Goal: Task Accomplishment & Management: Use online tool/utility

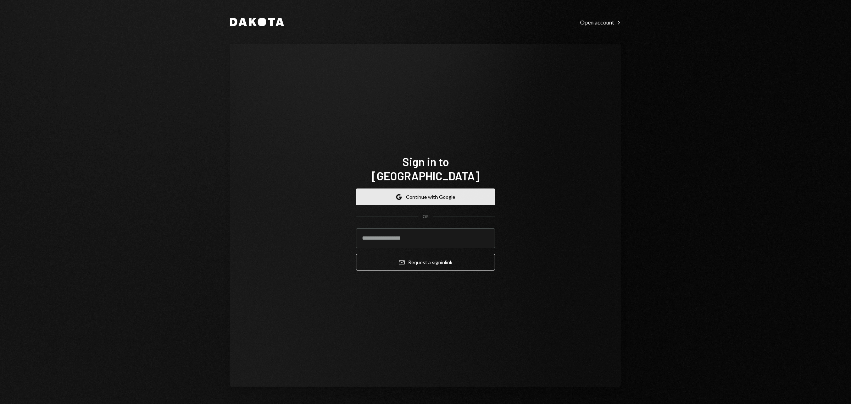
click at [414, 192] on button "Google Continue with Google" at bounding box center [425, 196] width 139 height 17
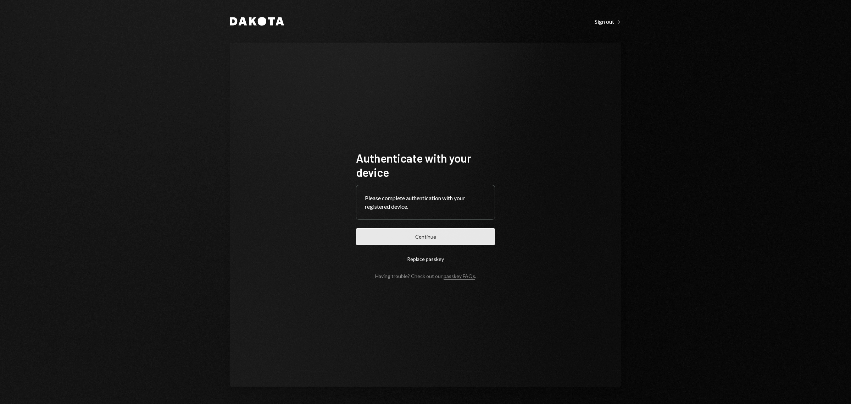
click at [436, 238] on button "Continue" at bounding box center [425, 236] width 139 height 17
click at [416, 242] on button "Continue" at bounding box center [425, 236] width 139 height 17
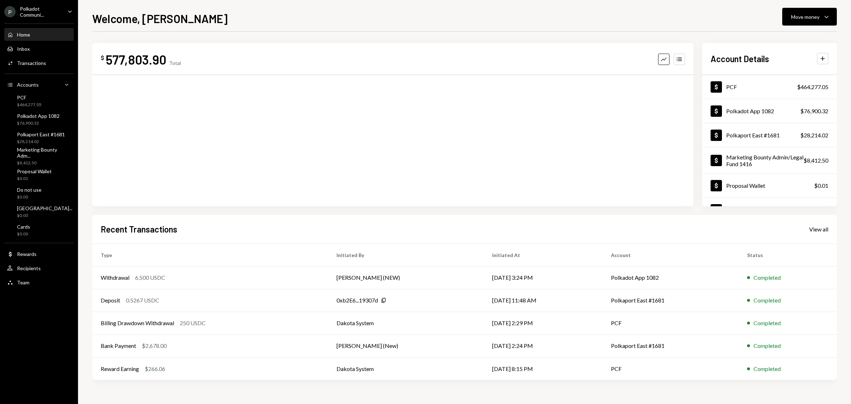
click at [52, 12] on div "Polkadot Communi..." at bounding box center [41, 12] width 42 height 12
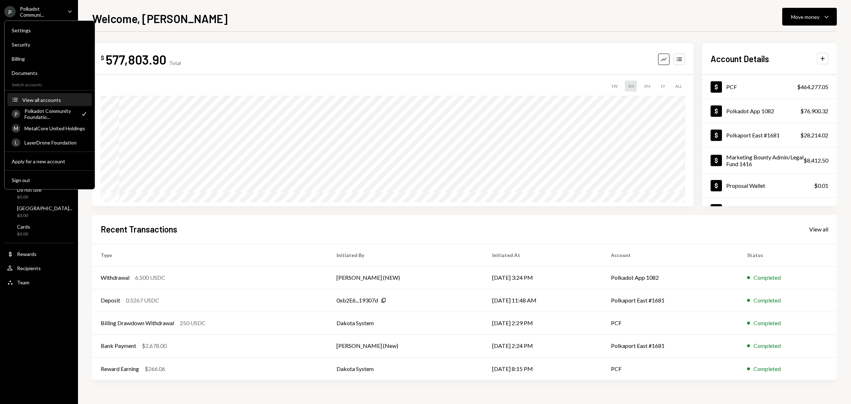
click at [42, 98] on div "View all accounts" at bounding box center [54, 100] width 65 height 6
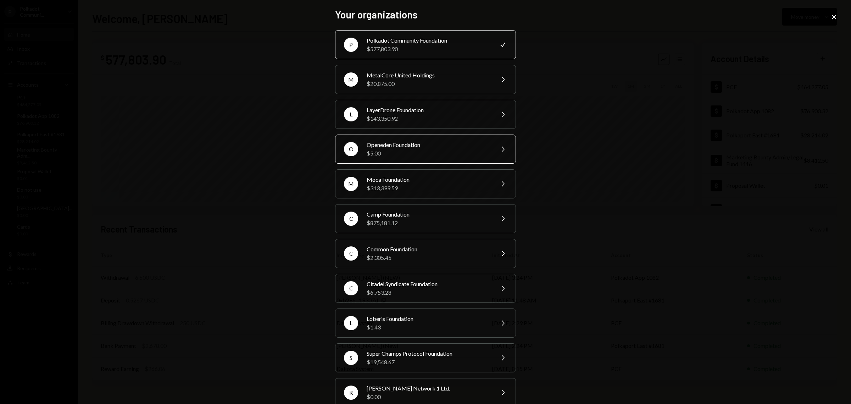
click at [408, 148] on div "Openeden Foundation" at bounding box center [428, 144] width 123 height 9
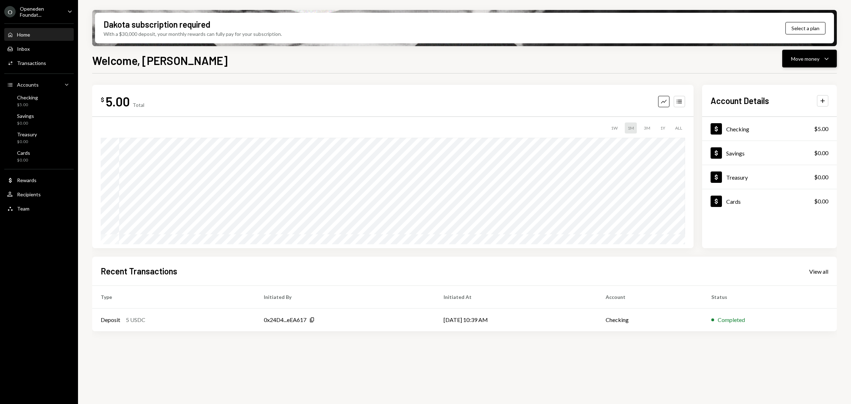
click at [827, 61] on icon "Caret Down" at bounding box center [827, 58] width 9 height 9
click at [799, 98] on div "Transfer" at bounding box center [804, 95] width 52 height 7
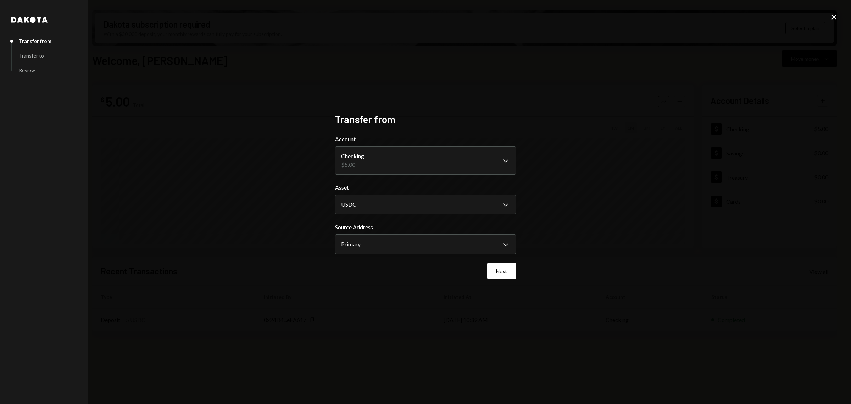
click at [832, 17] on icon "Close" at bounding box center [834, 17] width 9 height 9
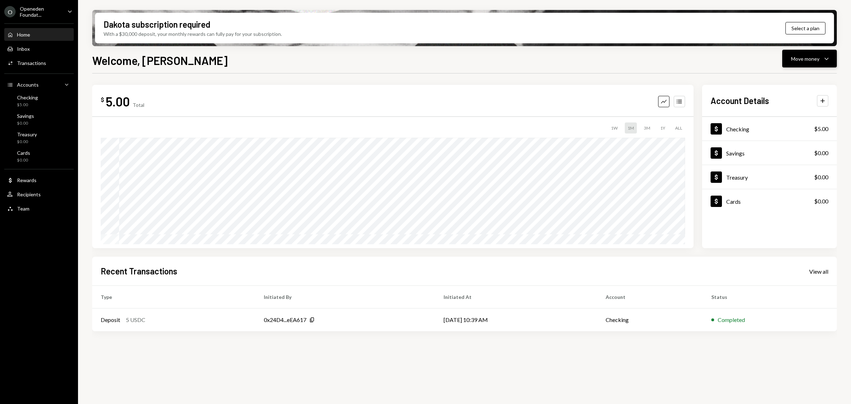
drag, startPoint x: 824, startPoint y: 54, endPoint x: 822, endPoint y: 67, distance: 12.7
click at [823, 54] on icon "Caret Down" at bounding box center [827, 58] width 9 height 9
click at [787, 110] on div "Deposit" at bounding box center [804, 111] width 52 height 7
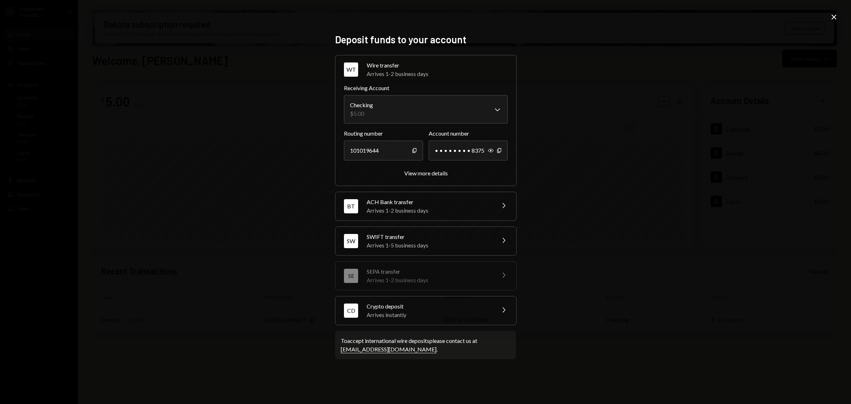
click at [481, 322] on div "CD Crypto deposit Arrives instantly Chevron Right" at bounding box center [426, 310] width 181 height 28
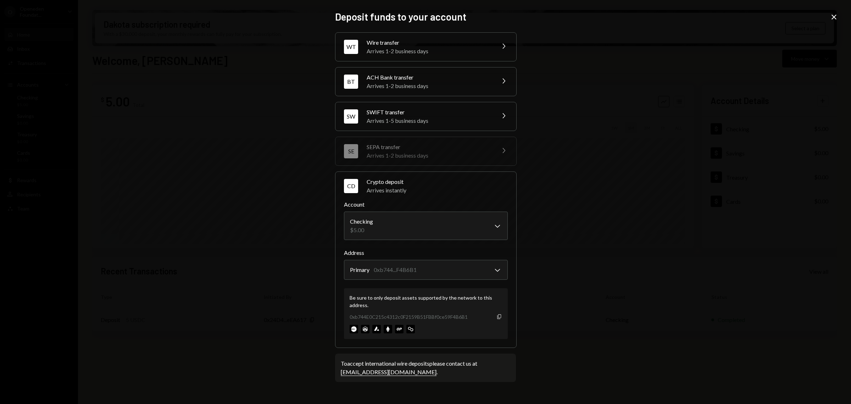
click at [499, 317] on icon "Copy" at bounding box center [500, 317] width 6 height 6
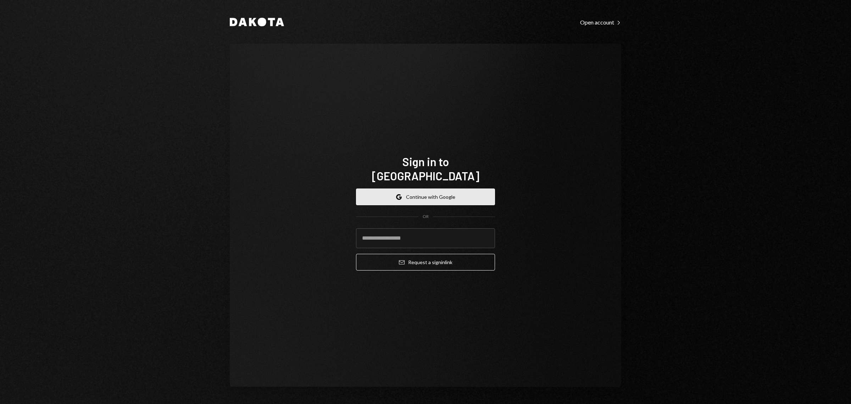
click at [459, 195] on button "Google Continue with Google" at bounding box center [425, 196] width 139 height 17
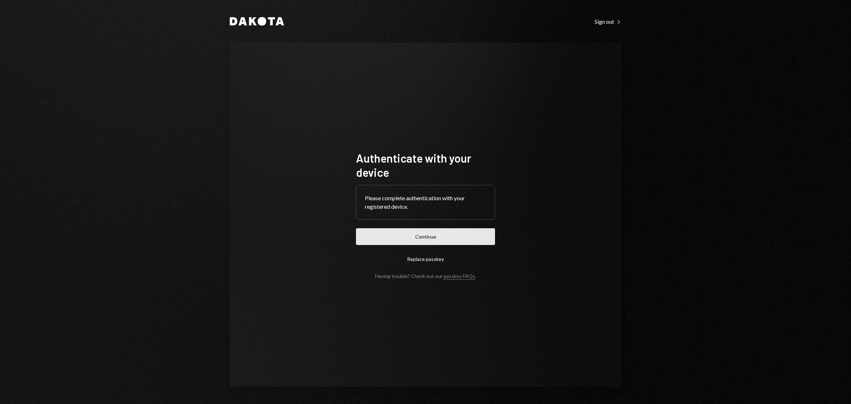
click at [457, 236] on button "Continue" at bounding box center [425, 236] width 139 height 17
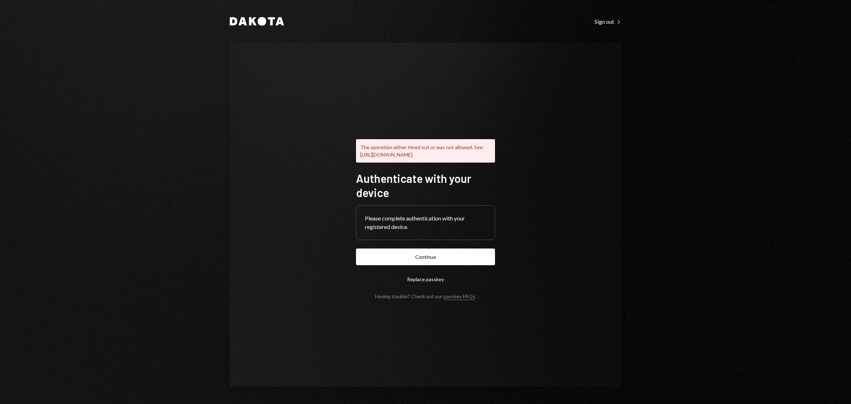
click at [474, 75] on div "The operation either timed out or was not allowed. See: https://www.w3.org/TR/w…" at bounding box center [426, 215] width 392 height 344
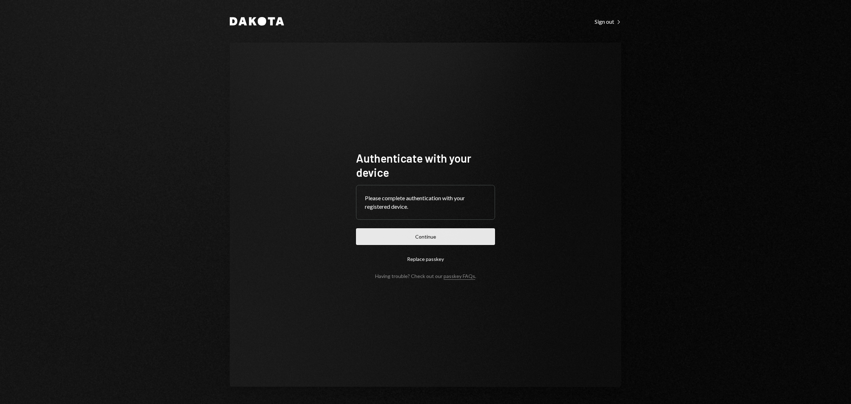
click at [423, 240] on button "Continue" at bounding box center [425, 236] width 139 height 17
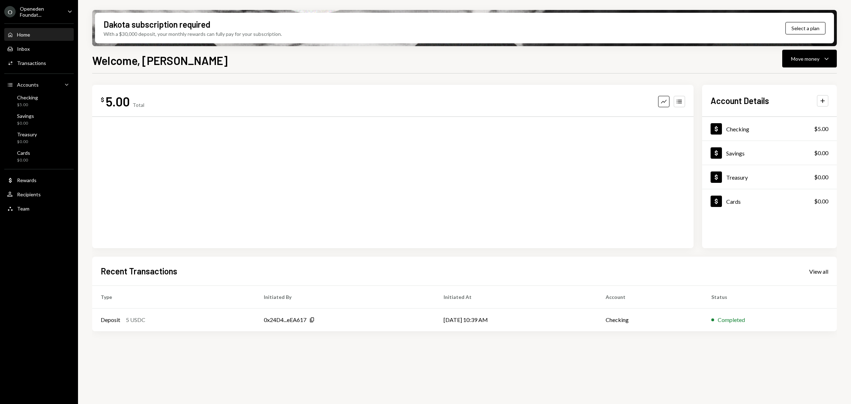
click at [44, 14] on div "Openeden Foundat..." at bounding box center [41, 12] width 42 height 12
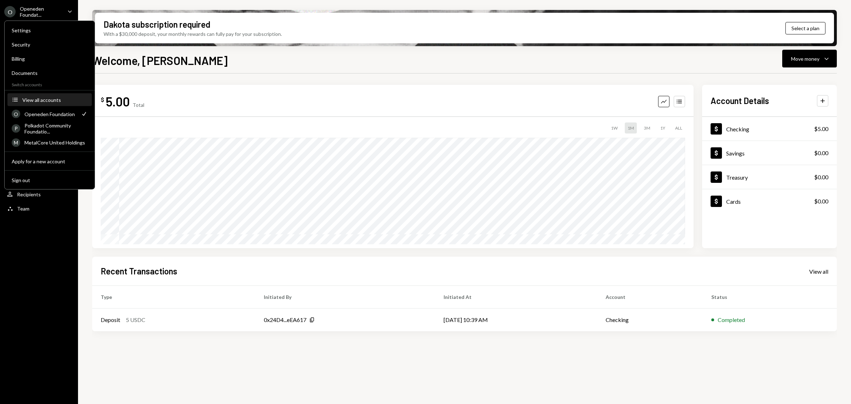
click at [45, 97] on div "View all accounts" at bounding box center [54, 100] width 65 height 6
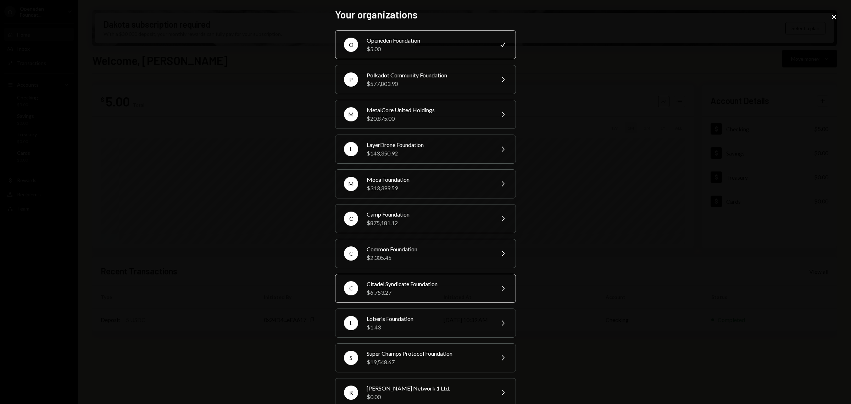
click at [415, 281] on div "Citadel Syndicate Foundation" at bounding box center [428, 284] width 123 height 9
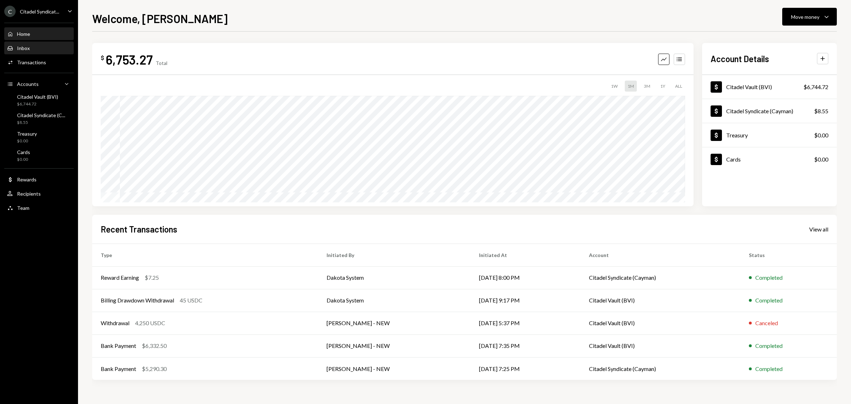
click at [21, 48] on div "Inbox" at bounding box center [23, 48] width 13 height 6
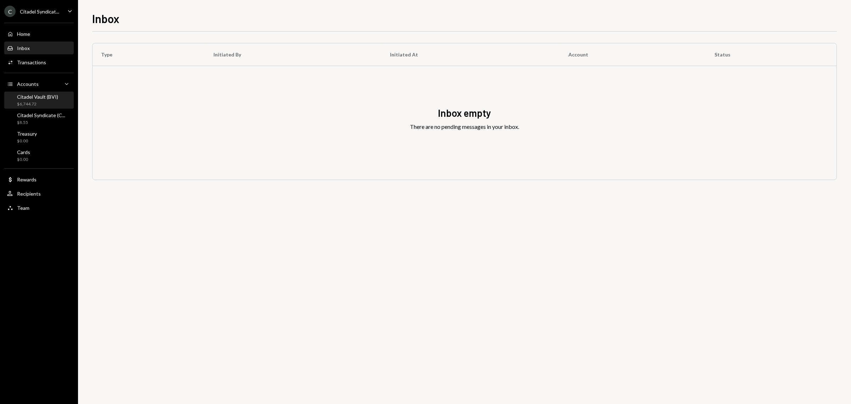
click at [29, 96] on div "Citadel Vault (BVI)" at bounding box center [37, 97] width 41 height 6
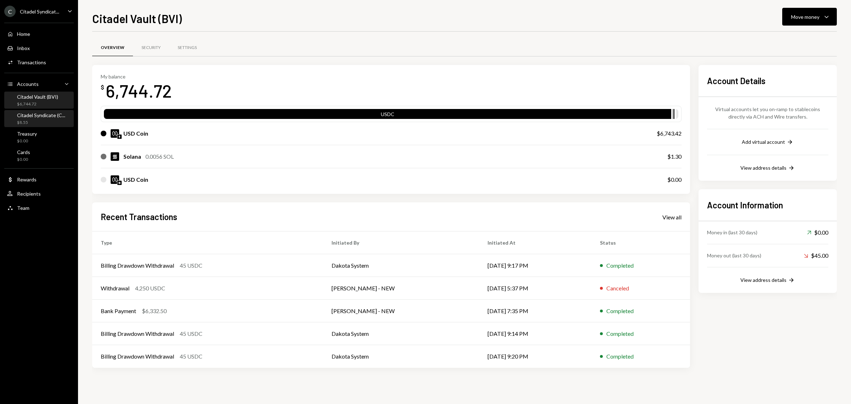
click at [41, 117] on div "Citadel Syndicate (C..." at bounding box center [41, 115] width 48 height 6
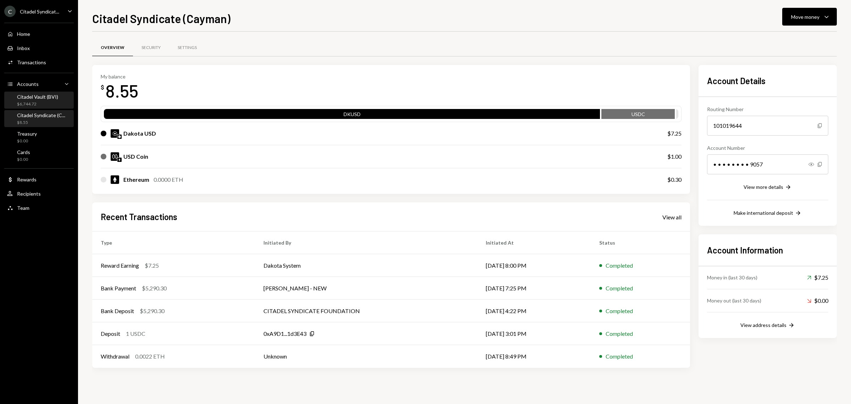
click at [41, 105] on div "$6,744.72" at bounding box center [37, 104] width 41 height 6
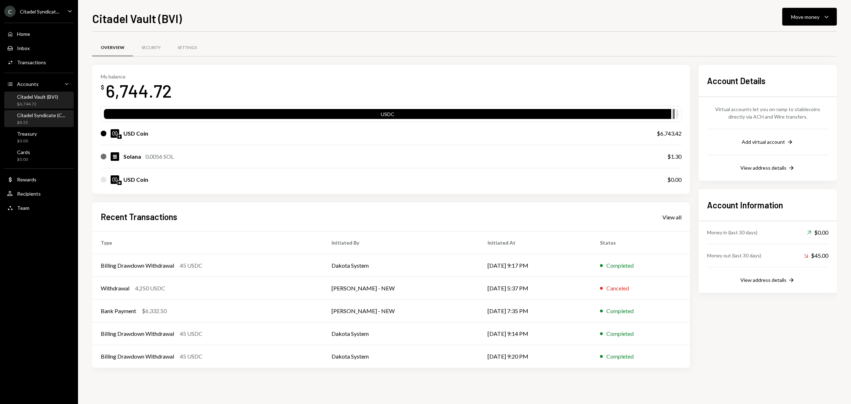
click at [45, 116] on div "Citadel Syndicate (C..." at bounding box center [41, 115] width 48 height 6
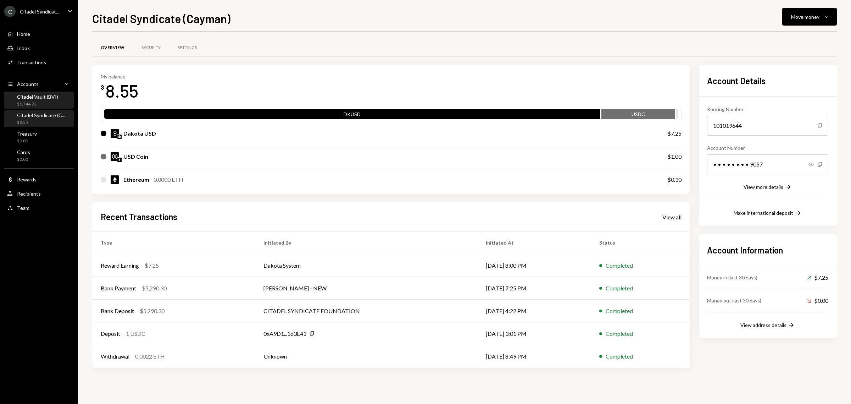
click at [45, 102] on div "$6,744.72" at bounding box center [37, 104] width 41 height 6
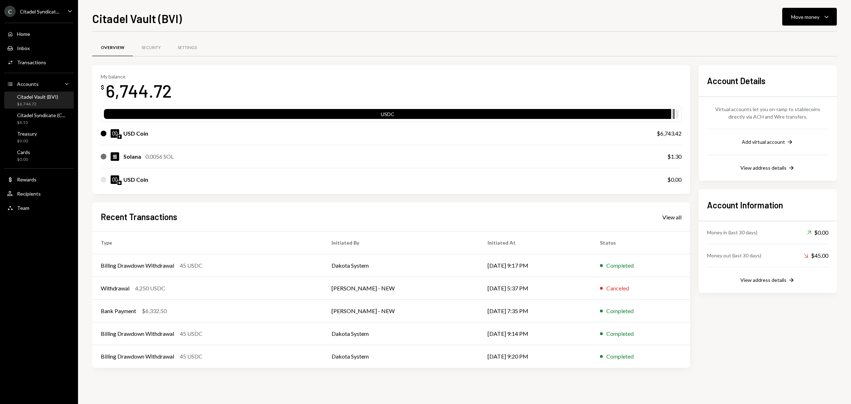
click at [106, 193] on div "My balance $ 6,744.72 USDC USD Coin $6,743.42 Solana 0.0056 SOL $1.30 USD Coin …" at bounding box center [391, 216] width 598 height 303
click at [617, 290] on div "Canceled" at bounding box center [618, 288] width 23 height 9
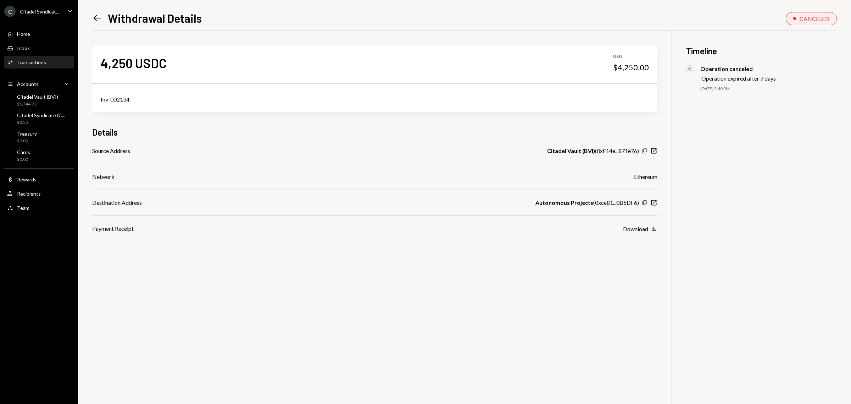
click at [105, 254] on div "4,250 USDC USD $4,250.00 Inv-002134 Details Source Address Citadel Vault (BVI) …" at bounding box center [464, 233] width 745 height 404
click at [49, 98] on div "Citadel Vault (BVI)" at bounding box center [37, 97] width 41 height 6
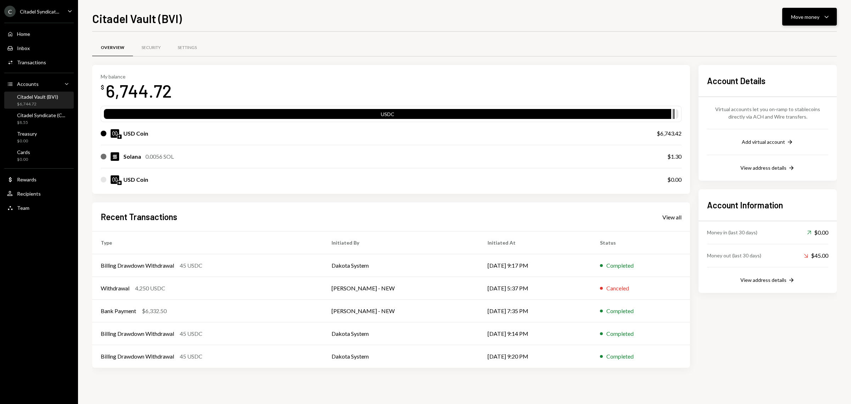
click at [813, 13] on div "Move money" at bounding box center [806, 16] width 28 height 7
click at [806, 38] on div "Send" at bounding box center [804, 38] width 52 height 7
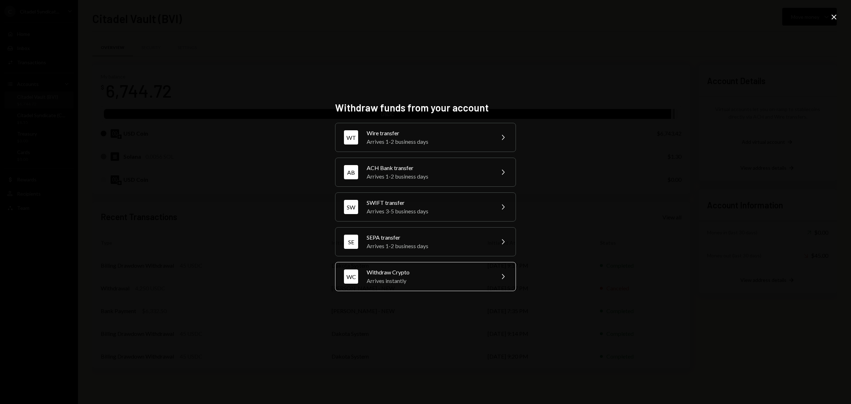
click at [410, 287] on div "WC Withdraw Crypto Arrives instantly Chevron Right" at bounding box center [425, 276] width 181 height 29
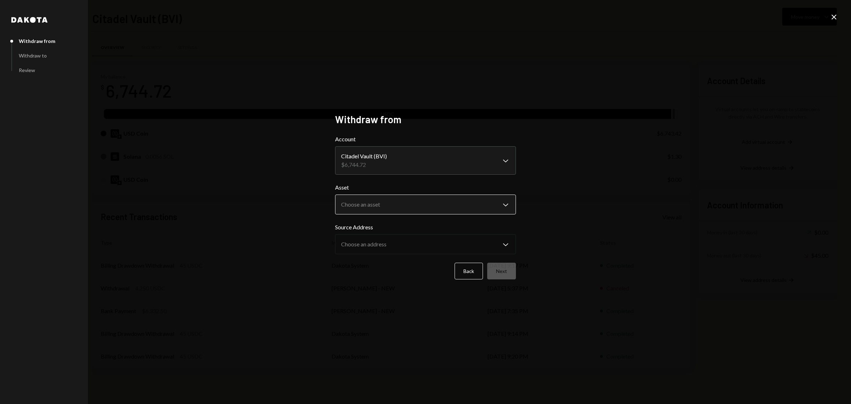
click at [437, 210] on body "C Citadel Syndicat... Caret Down Home Home Inbox Inbox Activities Transactions …" at bounding box center [425, 202] width 851 height 404
select select "****"
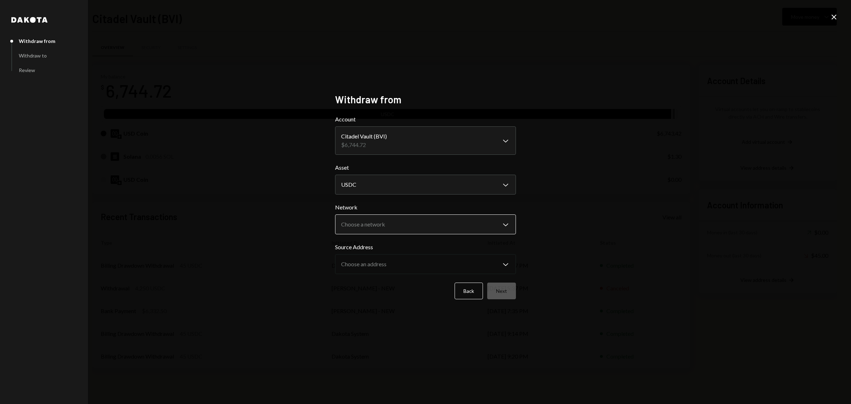
click at [428, 222] on body "C Citadel Syndicat... Caret Down Home Home Inbox Inbox Activities Transactions …" at bounding box center [425, 202] width 851 height 404
select select "**********"
click at [505, 293] on button "Next" at bounding box center [501, 290] width 29 height 17
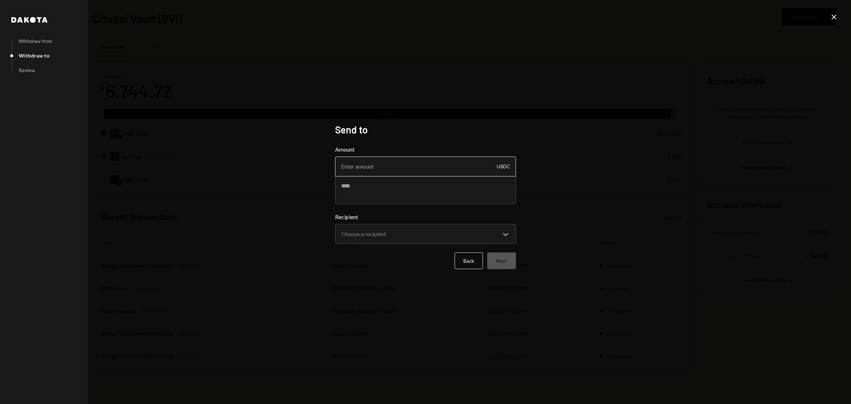
click at [356, 164] on input "Amount" at bounding box center [425, 166] width 181 height 20
type input "4250"
click at [424, 227] on body "C Citadel Syndicat... Caret Down Home Home Inbox Inbox Activities Transactions …" at bounding box center [425, 202] width 851 height 404
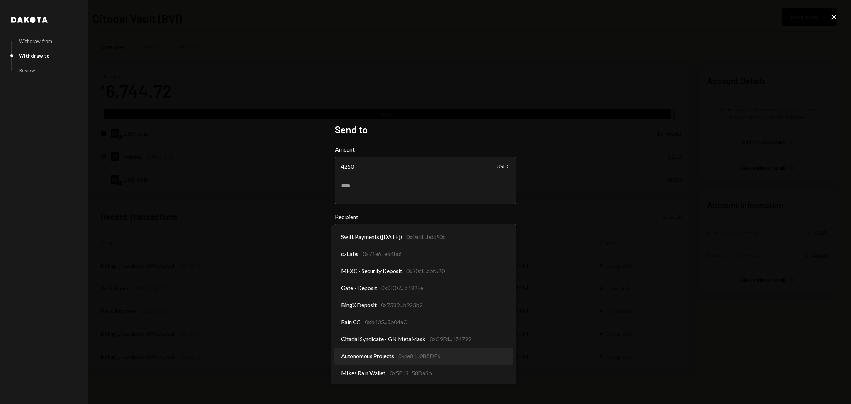
select select "**********"
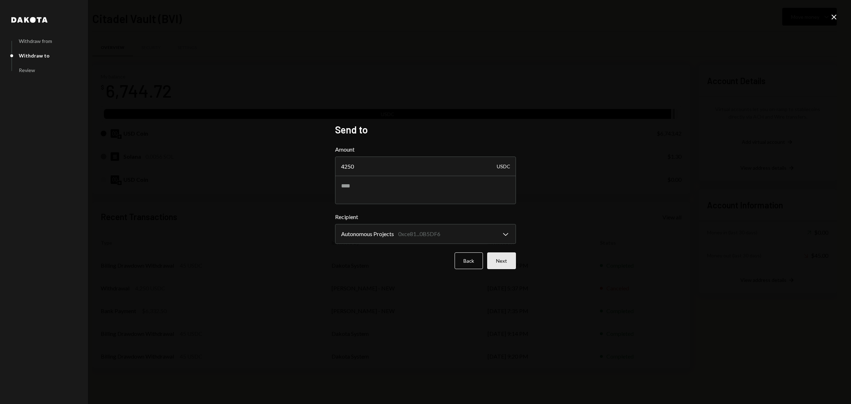
click at [506, 261] on button "Next" at bounding box center [501, 260] width 29 height 17
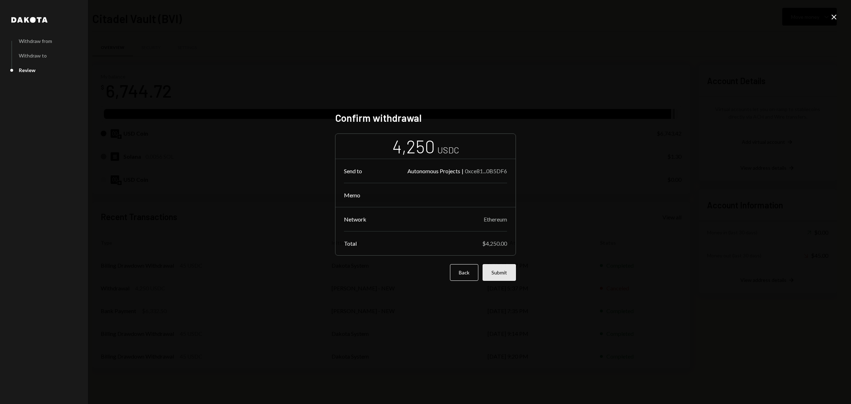
click at [501, 272] on button "Submit" at bounding box center [499, 272] width 33 height 17
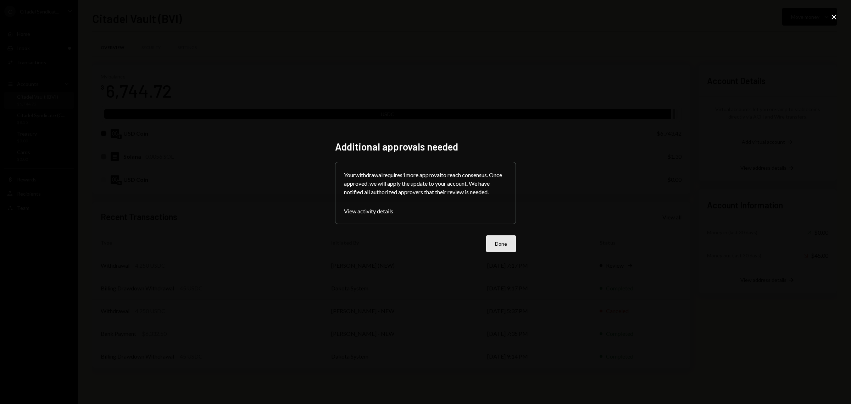
click at [510, 247] on button "Done" at bounding box center [501, 243] width 30 height 17
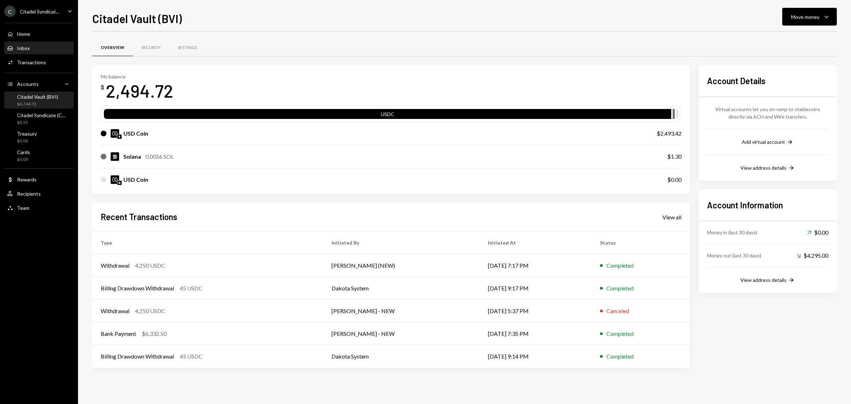
click at [32, 48] on div "Inbox Inbox" at bounding box center [39, 48] width 64 height 6
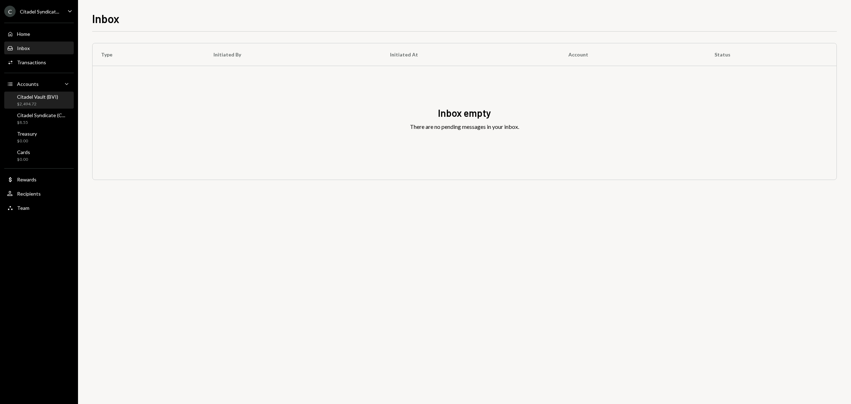
click at [32, 96] on div "Citadel Vault (BVI)" at bounding box center [37, 97] width 41 height 6
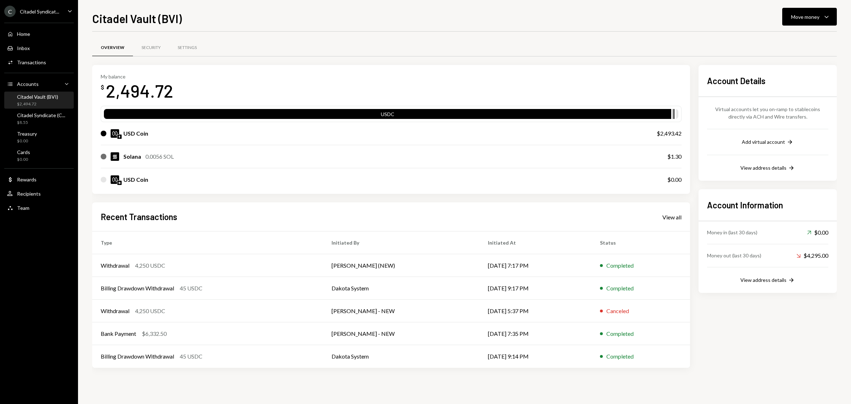
click at [35, 109] on div "Home Home Inbox Inbox Activities Transactions Accounts Accounts Caret Down Cita…" at bounding box center [39, 116] width 78 height 197
click at [55, 120] on div "$8.55" at bounding box center [41, 123] width 48 height 6
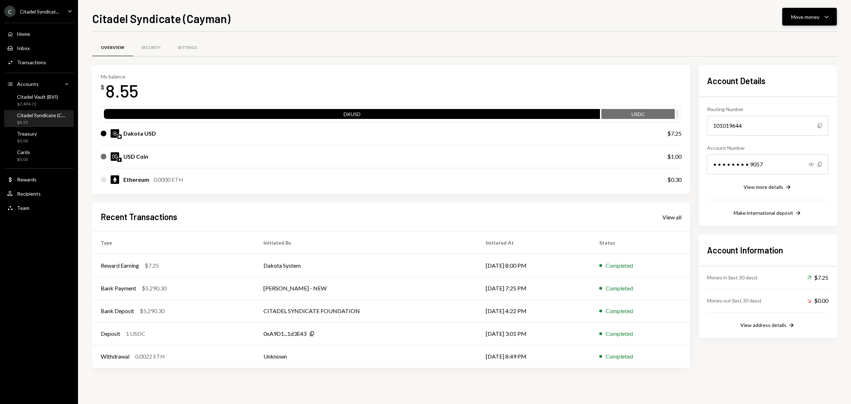
click at [826, 15] on icon "Caret Down" at bounding box center [827, 16] width 9 height 9
click at [803, 54] on div "Transfer" at bounding box center [804, 54] width 52 height 7
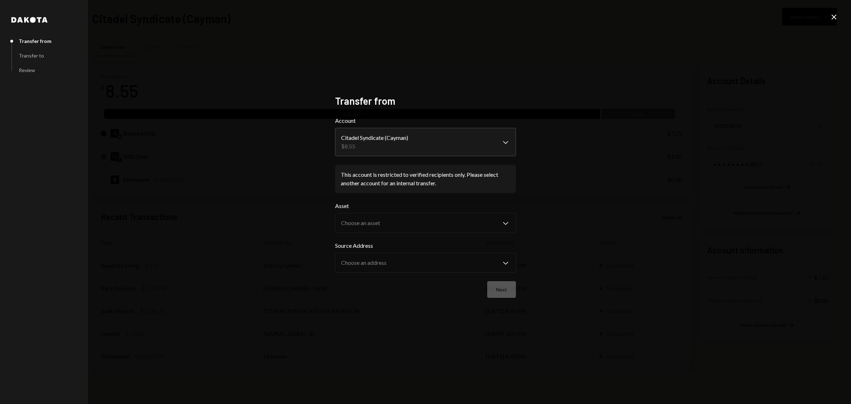
click at [832, 15] on icon at bounding box center [834, 17] width 5 height 5
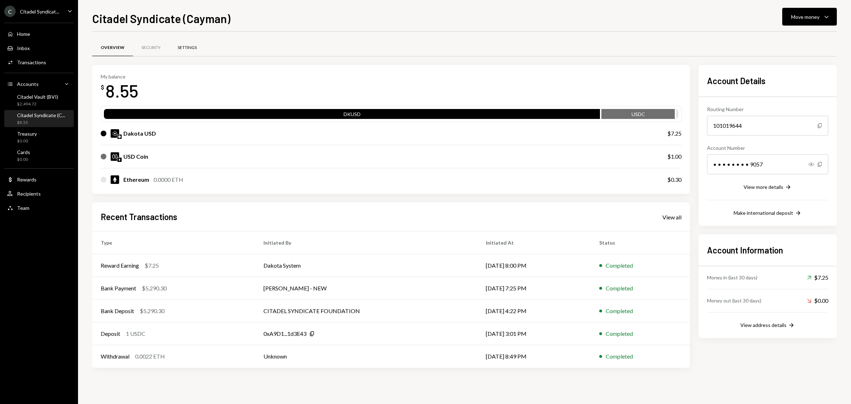
click at [187, 47] on div "Settings" at bounding box center [187, 48] width 19 height 6
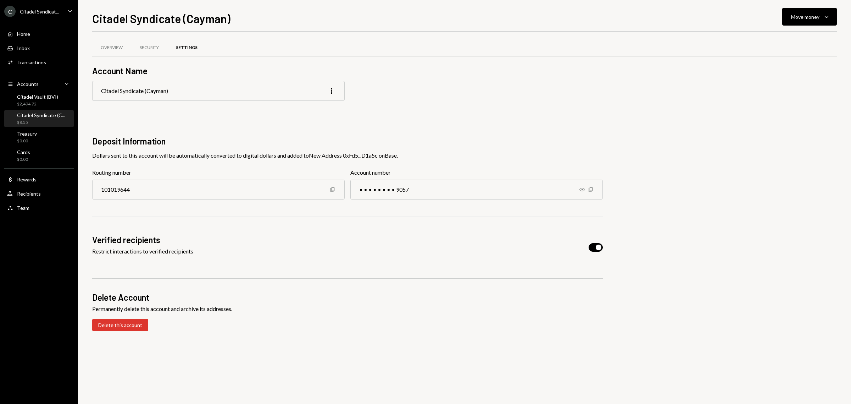
click at [600, 245] on button "button" at bounding box center [596, 247] width 14 height 9
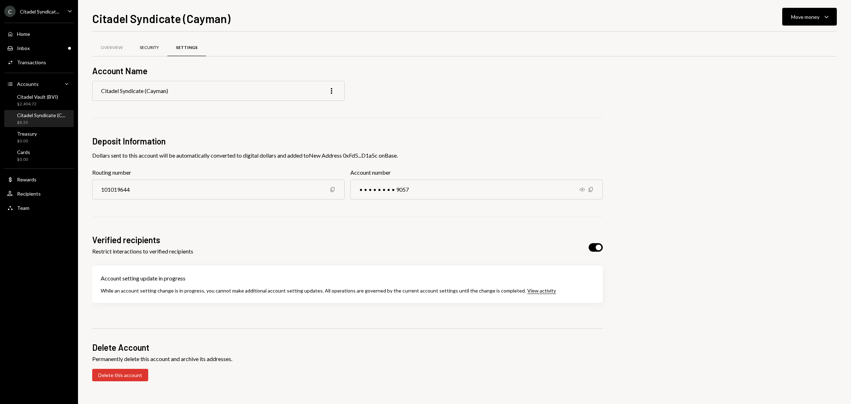
click at [141, 45] on div "Security" at bounding box center [149, 48] width 19 height 6
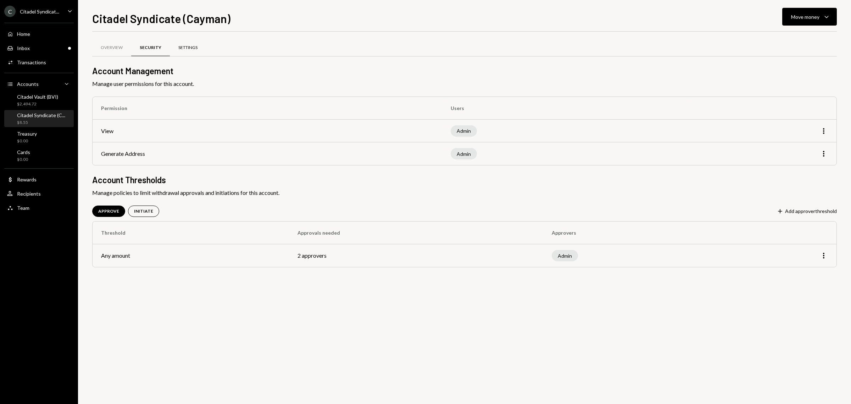
click at [180, 47] on div "Settings" at bounding box center [187, 48] width 19 height 6
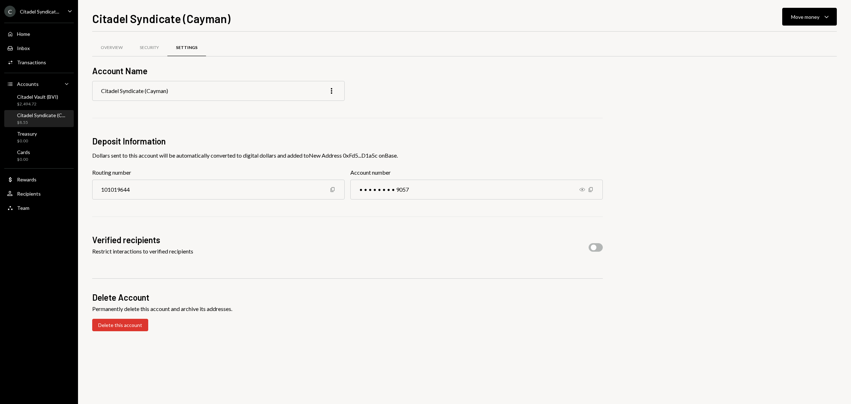
click at [34, 115] on div "Citadel Syndicate (C..." at bounding box center [41, 115] width 48 height 6
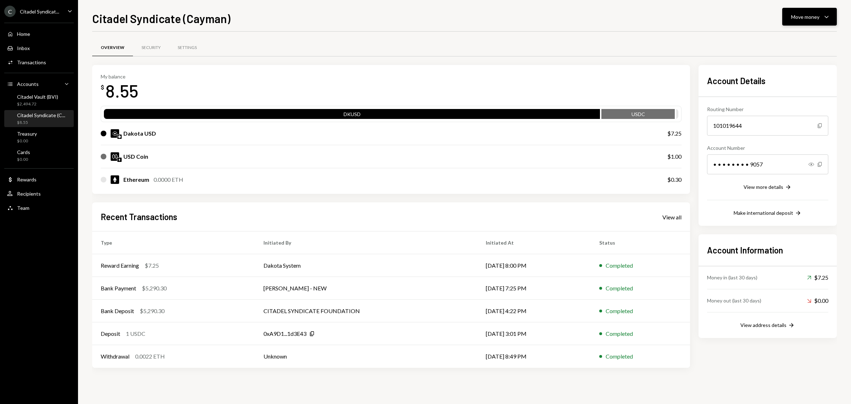
click at [811, 22] on button "Move money Caret Down" at bounding box center [810, 17] width 55 height 18
click at [795, 54] on div "Transfer" at bounding box center [804, 54] width 52 height 7
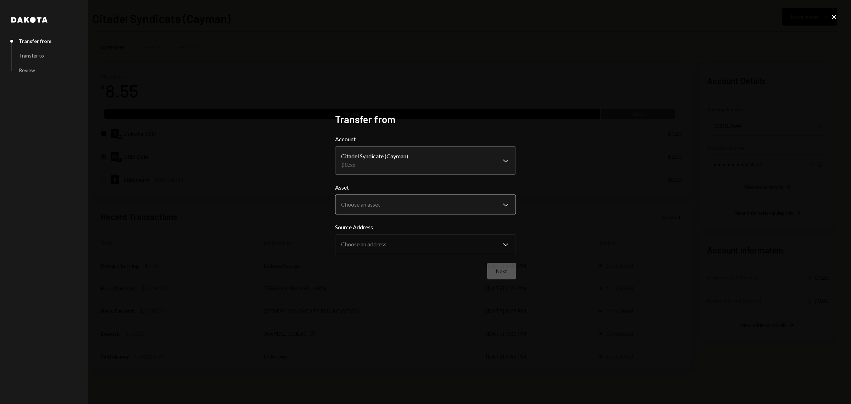
click at [469, 209] on body "C Citadel Syndicat... Caret Down Home Home Inbox Inbox Activities Transactions …" at bounding box center [425, 202] width 851 height 404
click at [441, 201] on body "C Citadel Syndicat... Caret Down Home Home Inbox Inbox Activities Transactions …" at bounding box center [425, 202] width 851 height 404
select select "****"
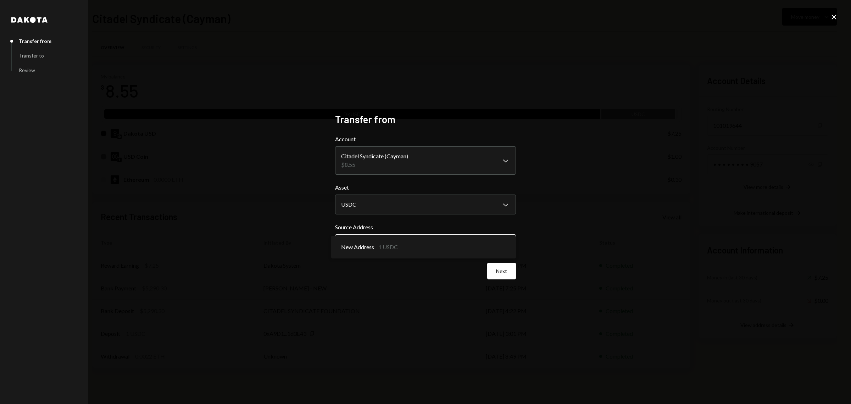
click at [421, 245] on body "C Citadel Syndicat... Caret Down Home Home Inbox Inbox Activities Transactions …" at bounding box center [425, 202] width 851 height 404
click at [505, 272] on button "Next" at bounding box center [501, 271] width 29 height 17
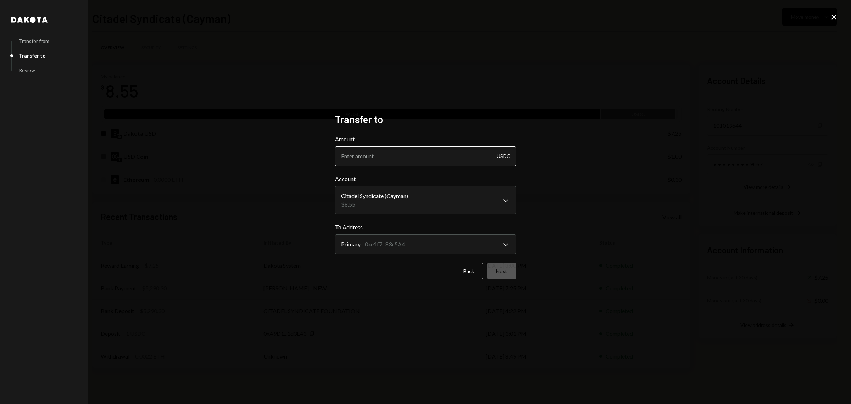
click at [440, 159] on input "Amount" at bounding box center [425, 156] width 181 height 20
type input "1"
click at [433, 197] on body "C Citadel Syndicat... Caret Down Home Home Inbox Inbox Activities Transactions …" at bounding box center [425, 202] width 851 height 404
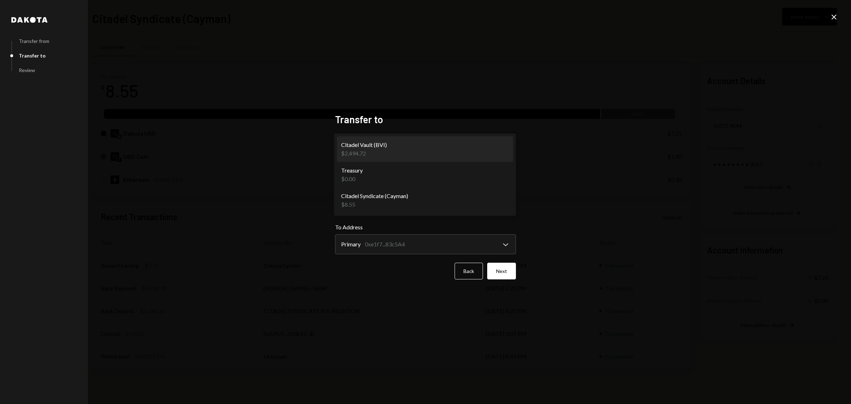
select select "**********"
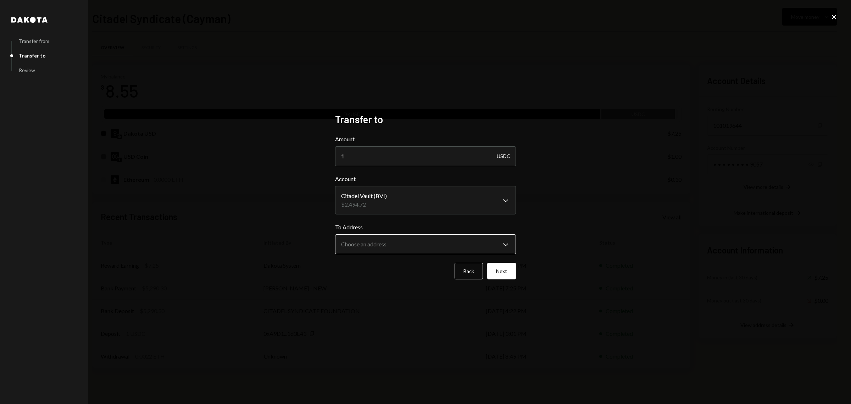
click at [441, 241] on body "C Citadel Syndicat... Caret Down Home Home Inbox Inbox Activities Transactions …" at bounding box center [425, 202] width 851 height 404
select select "**********"
click at [506, 272] on button "Next" at bounding box center [501, 271] width 29 height 17
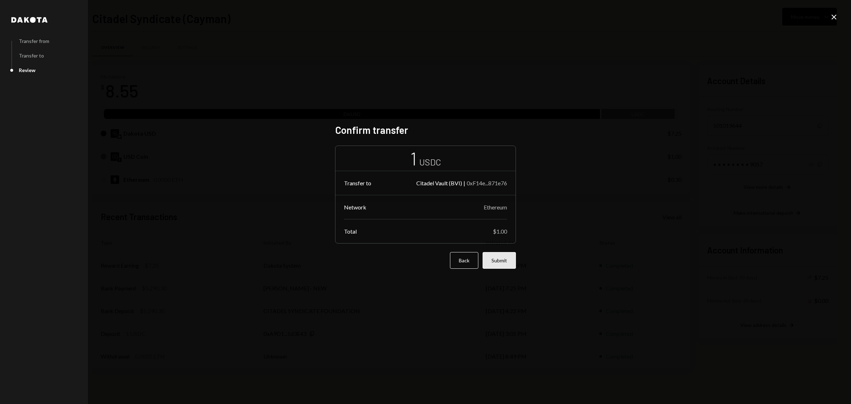
click at [515, 259] on button "Submit" at bounding box center [499, 260] width 33 height 17
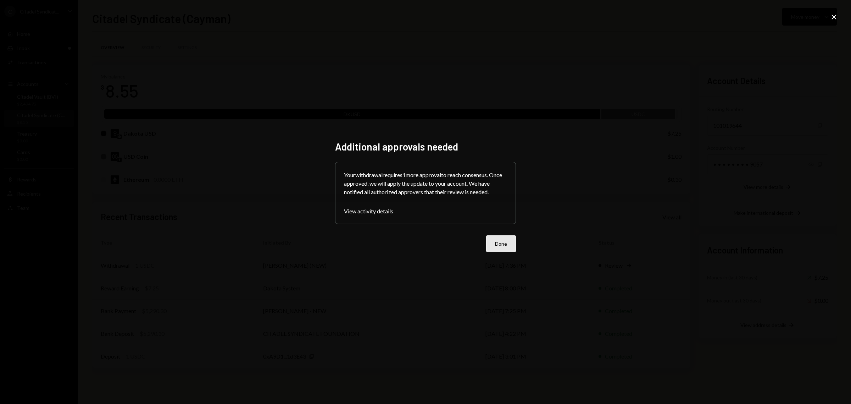
click at [512, 243] on button "Done" at bounding box center [501, 243] width 30 height 17
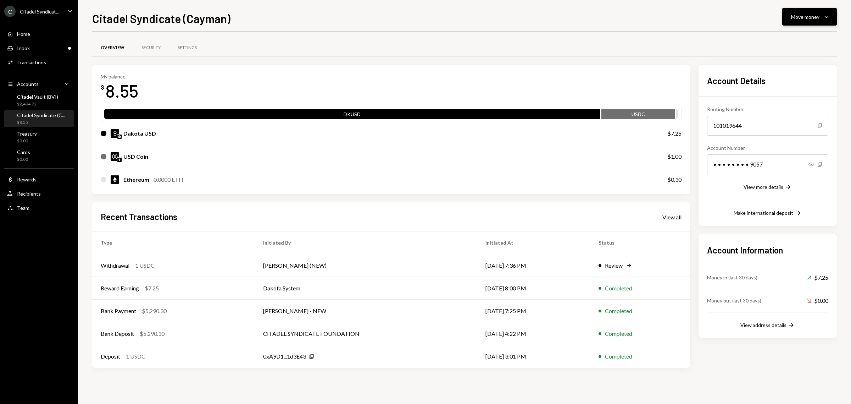
click at [816, 21] on button "Move money Caret Down" at bounding box center [810, 17] width 55 height 18
click at [804, 55] on div "Transfer" at bounding box center [804, 54] width 52 height 7
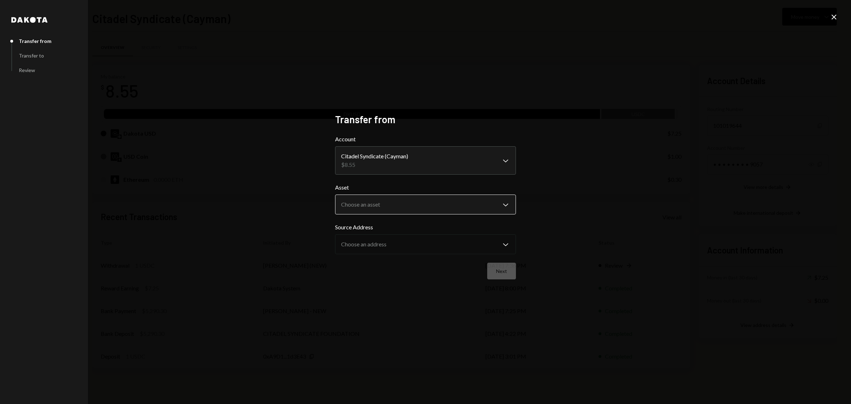
click at [465, 210] on body "C Citadel Syndicat... Caret Down Home Home Inbox Inbox Activities Transactions …" at bounding box center [425, 202] width 851 height 404
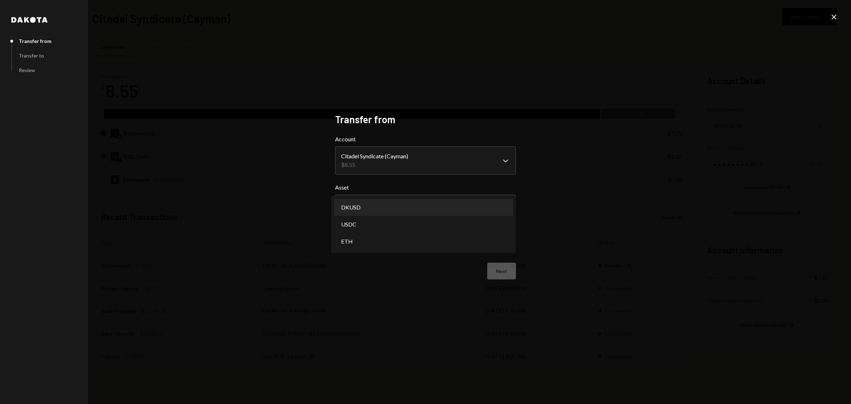
select select "*****"
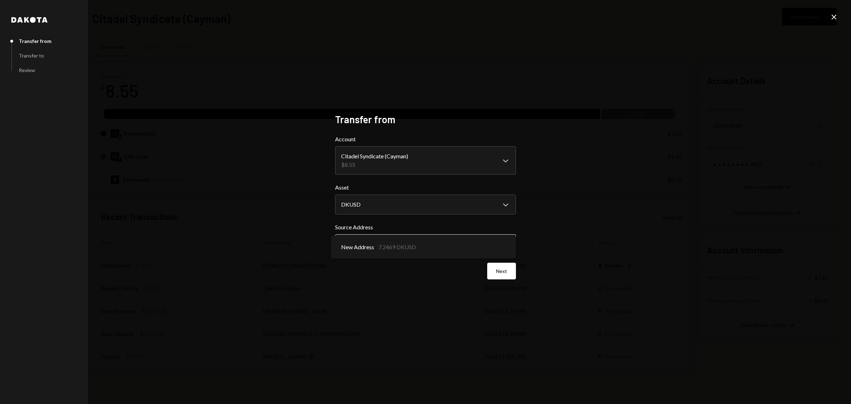
click at [412, 245] on body "C Citadel Syndicat... Caret Down Home Home Inbox Inbox Activities Transactions …" at bounding box center [425, 202] width 851 height 404
click at [445, 248] on body "C Citadel Syndicat... Caret Down Home Home Inbox Inbox Activities Transactions …" at bounding box center [425, 202] width 851 height 404
click at [396, 243] on body "C Citadel Syndicat... Caret Down Home Home Inbox Inbox Activities Transactions …" at bounding box center [425, 202] width 851 height 404
click at [426, 241] on body "C Citadel Syndicat... Caret Down Home Home Inbox Inbox Activities Transactions …" at bounding box center [425, 202] width 851 height 404
click at [505, 268] on button "Next" at bounding box center [501, 271] width 29 height 17
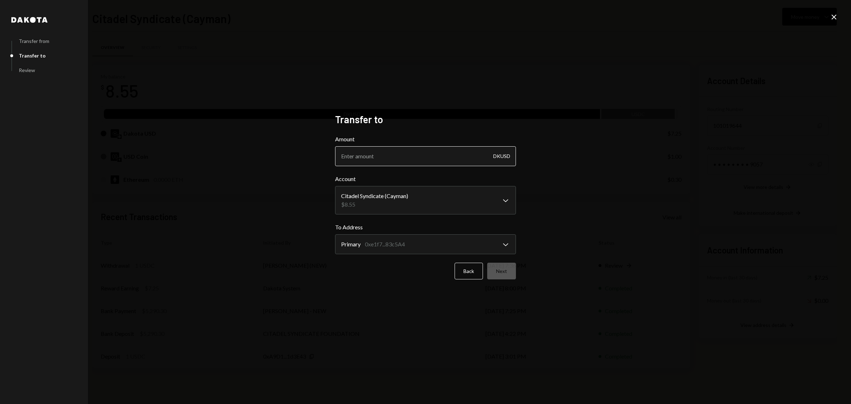
click at [406, 155] on input "Amount" at bounding box center [425, 156] width 181 height 20
type input "7.24"
click at [375, 199] on body "C Citadel Syndicat... Caret Down Home Home Inbox Inbox Activities Transactions …" at bounding box center [425, 202] width 851 height 404
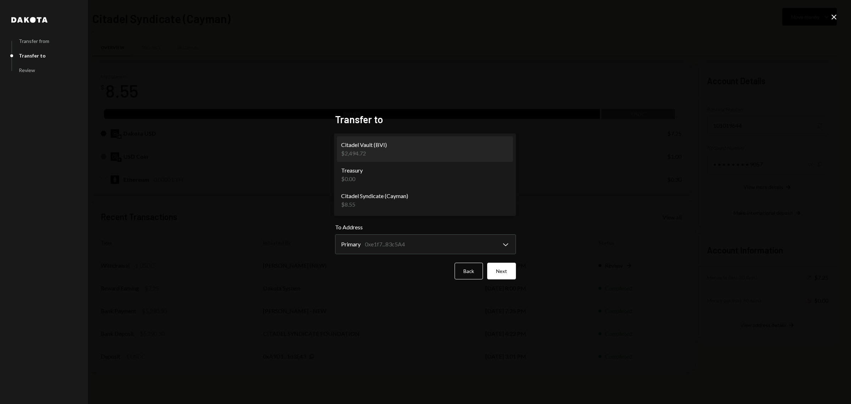
select select "**********"
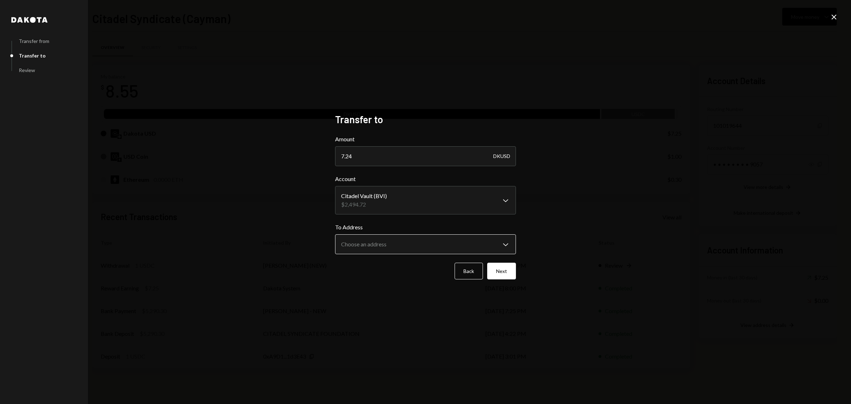
click at [504, 242] on body "C Citadel Syndicat... Caret Down Home Home Inbox Inbox Activities Transactions …" at bounding box center [425, 202] width 851 height 404
select select "**********"
click at [511, 269] on button "Next" at bounding box center [501, 271] width 29 height 17
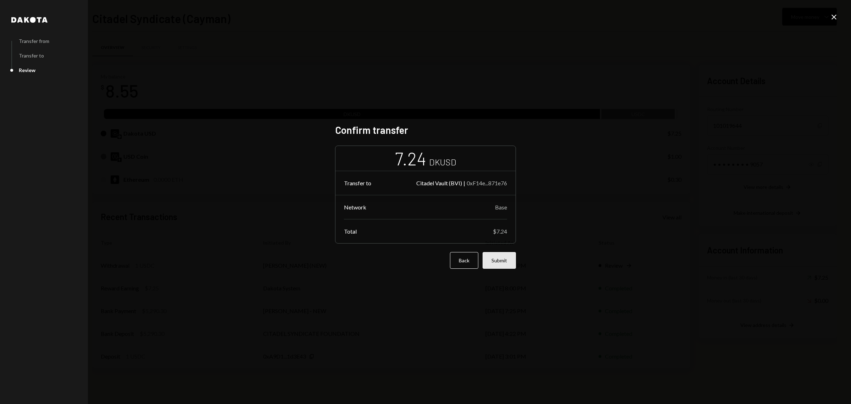
click at [500, 261] on button "Submit" at bounding box center [499, 260] width 33 height 17
